Goal: Check status: Check status

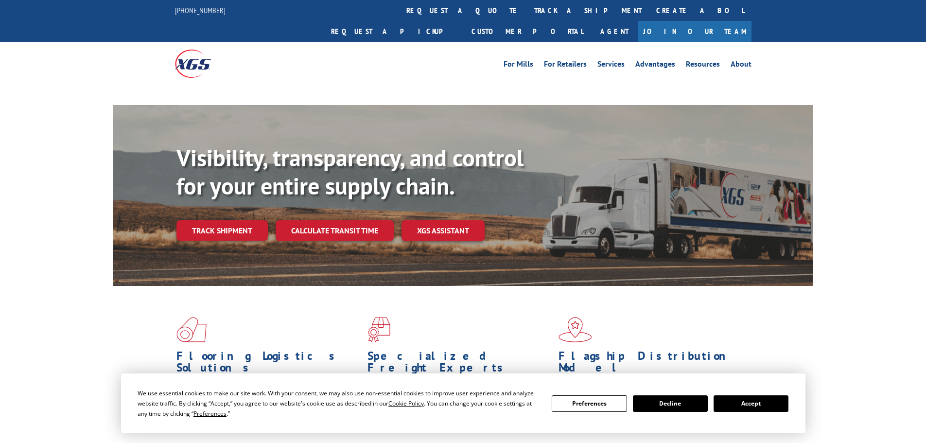
drag, startPoint x: 747, startPoint y: 402, endPoint x: 631, endPoint y: 328, distance: 138.0
click at [747, 403] on button "Accept" at bounding box center [750, 403] width 75 height 17
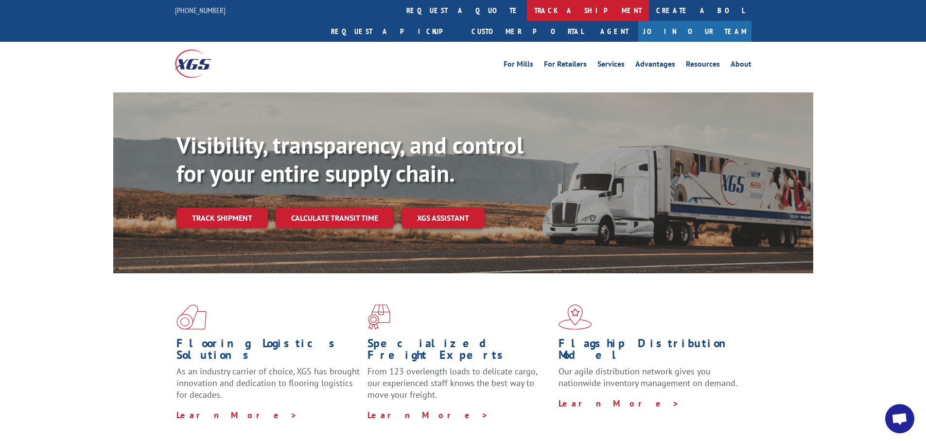
click at [527, 17] on link "track a shipment" at bounding box center [588, 10] width 122 height 21
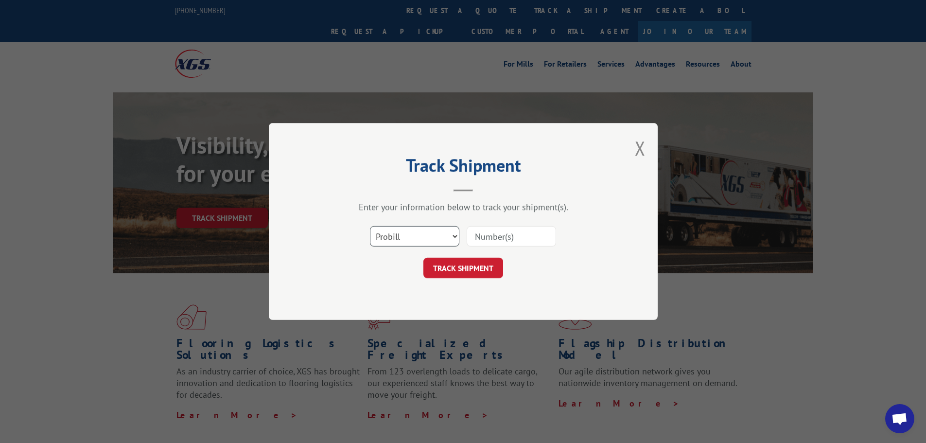
click at [417, 229] on select "Select category... Probill BOL PO" at bounding box center [414, 236] width 89 height 20
select select "bol"
click at [370, 226] on select "Select category... Probill BOL PO" at bounding box center [414, 236] width 89 height 20
click at [479, 232] on input at bounding box center [510, 236] width 89 height 20
paste input "5179936"
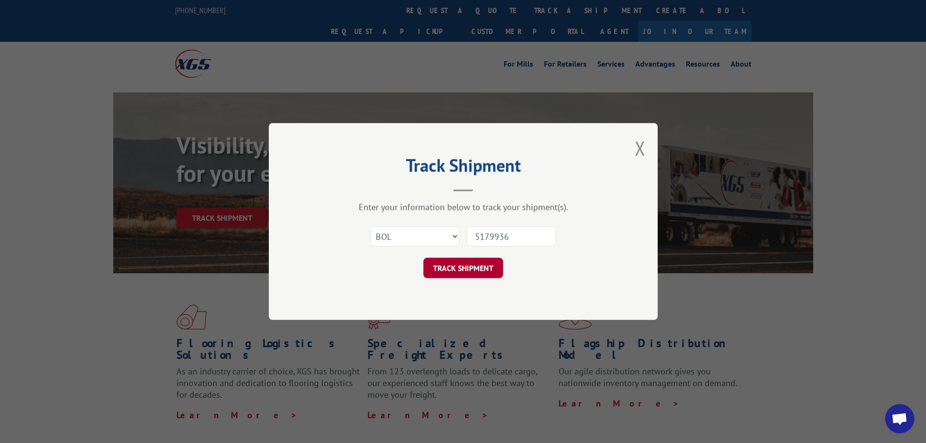
type input "5179936"
click at [471, 271] on button "TRACK SHIPMENT" at bounding box center [463, 267] width 80 height 20
